Goal: Information Seeking & Learning: Learn about a topic

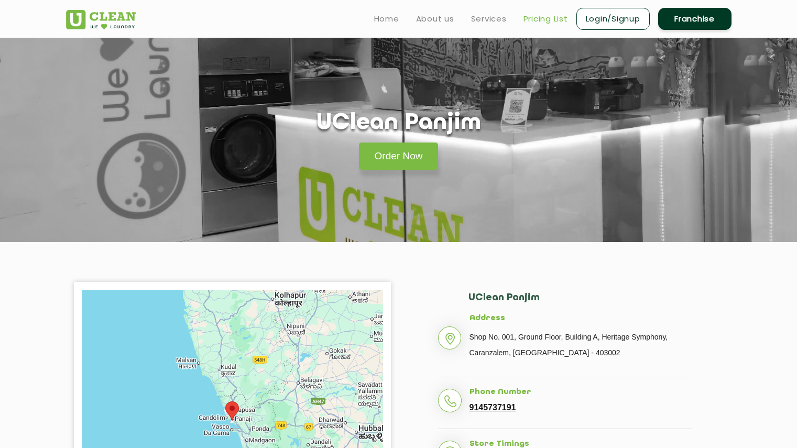
click at [547, 17] on link "Pricing List" at bounding box center [546, 19] width 45 height 13
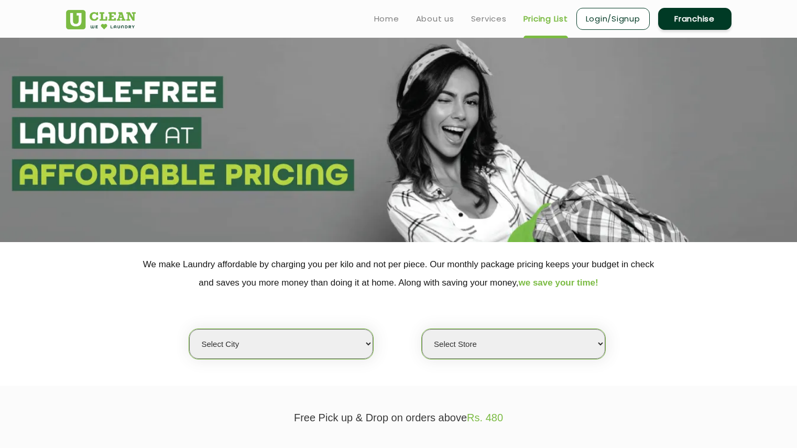
click at [315, 347] on select "Select city [GEOGRAPHIC_DATA] [GEOGRAPHIC_DATA] [GEOGRAPHIC_DATA] [GEOGRAPHIC_D…" at bounding box center [280, 344] width 183 height 30
click at [644, 311] on div "Select city [GEOGRAPHIC_DATA] [GEOGRAPHIC_DATA] [GEOGRAPHIC_DATA] [GEOGRAPHIC_D…" at bounding box center [398, 326] width 681 height 68
click at [490, 347] on select "Select Store" at bounding box center [513, 344] width 183 height 30
click at [294, 345] on select "Select city [GEOGRAPHIC_DATA] [GEOGRAPHIC_DATA] [GEOGRAPHIC_DATA] [GEOGRAPHIC_D…" at bounding box center [280, 344] width 183 height 30
select select "80"
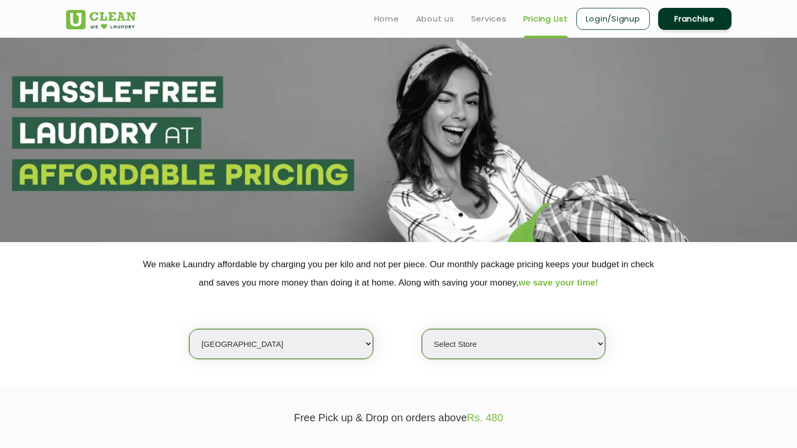
click at [189, 329] on select "Select city [GEOGRAPHIC_DATA] [GEOGRAPHIC_DATA] [GEOGRAPHIC_DATA] [GEOGRAPHIC_D…" at bounding box center [280, 344] width 183 height 30
click at [527, 341] on select "Select Store UClean Panjim UClean Porvorim" at bounding box center [513, 344] width 183 height 30
select select "245"
click at [422, 329] on select "Select Store UClean Panjim UClean Porvorim" at bounding box center [513, 344] width 183 height 30
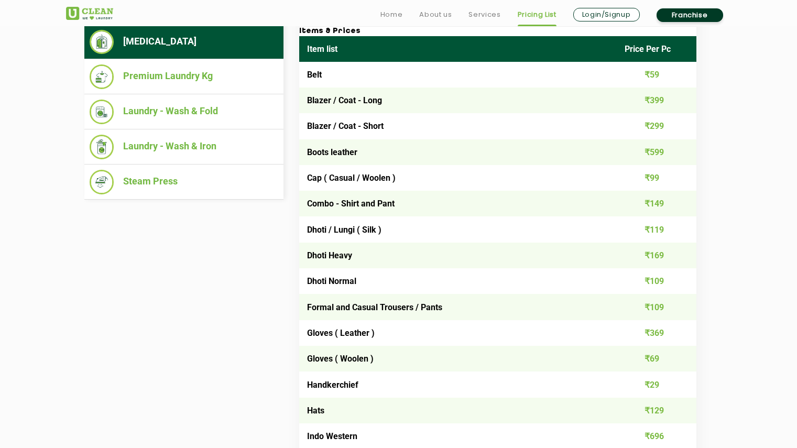
scroll to position [457, 0]
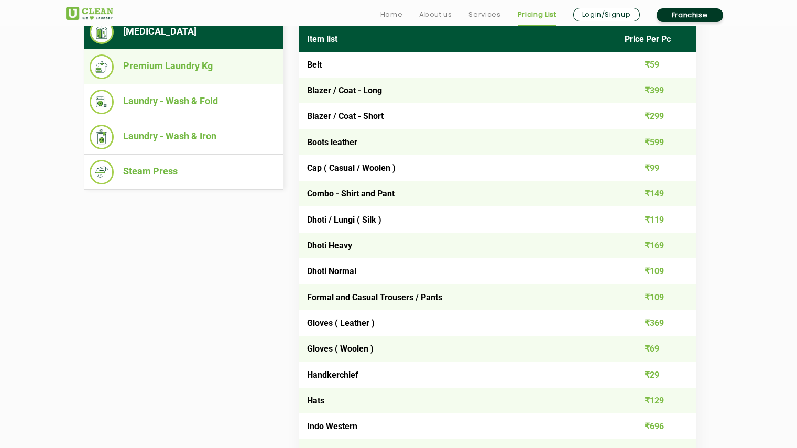
click at [175, 68] on li "Premium Laundry Kg" at bounding box center [184, 67] width 189 height 25
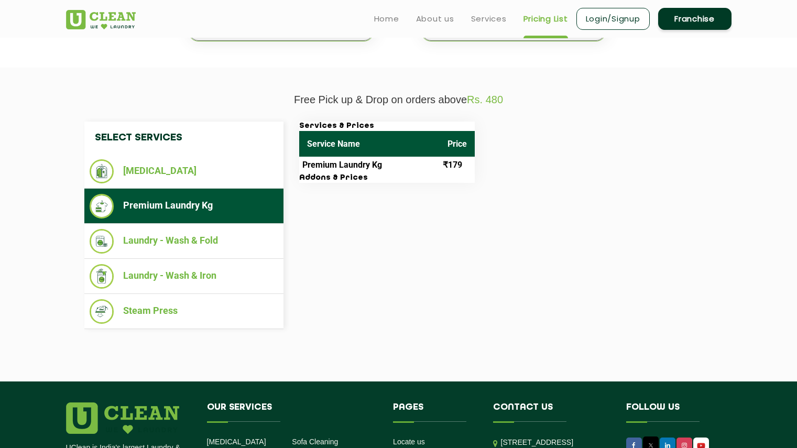
scroll to position [300, 0]
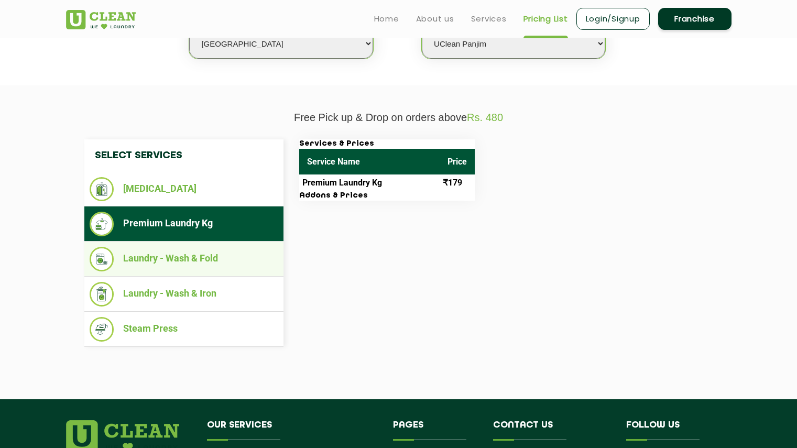
click at [193, 255] on li "Laundry - Wash & Fold" at bounding box center [184, 259] width 189 height 25
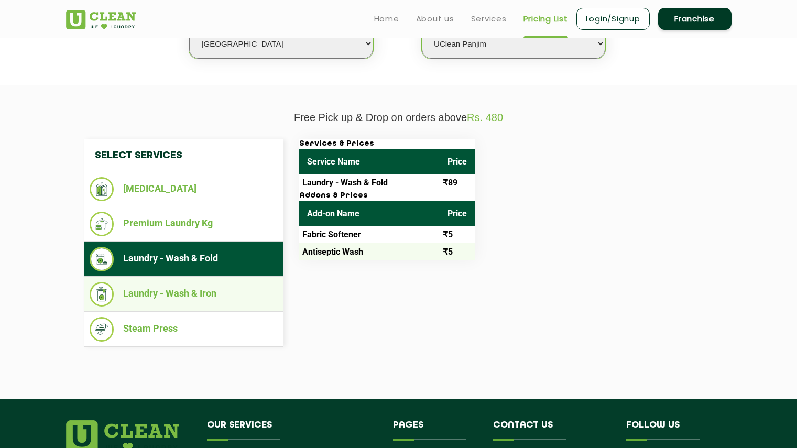
click at [195, 295] on li "Laundry - Wash & Iron" at bounding box center [184, 294] width 189 height 25
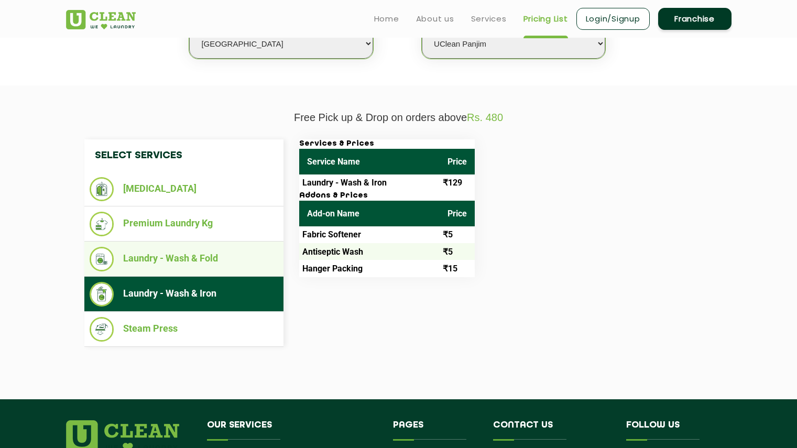
click at [173, 256] on li "Laundry - Wash & Fold" at bounding box center [184, 259] width 189 height 25
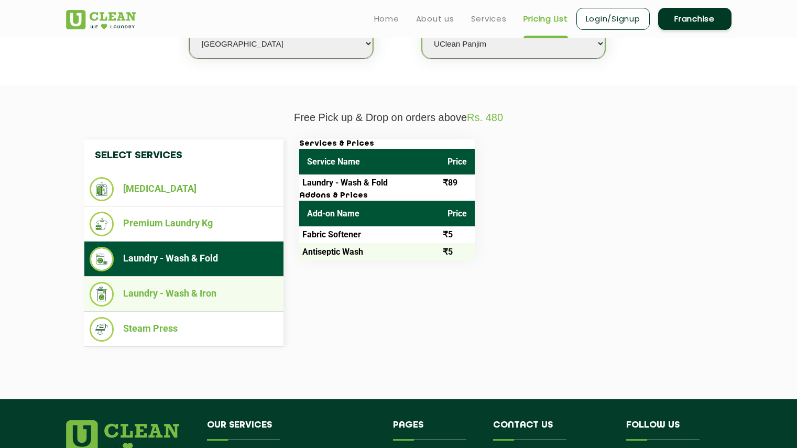
click at [184, 291] on li "Laundry - Wash & Iron" at bounding box center [184, 294] width 189 height 25
